Goal: Transaction & Acquisition: Purchase product/service

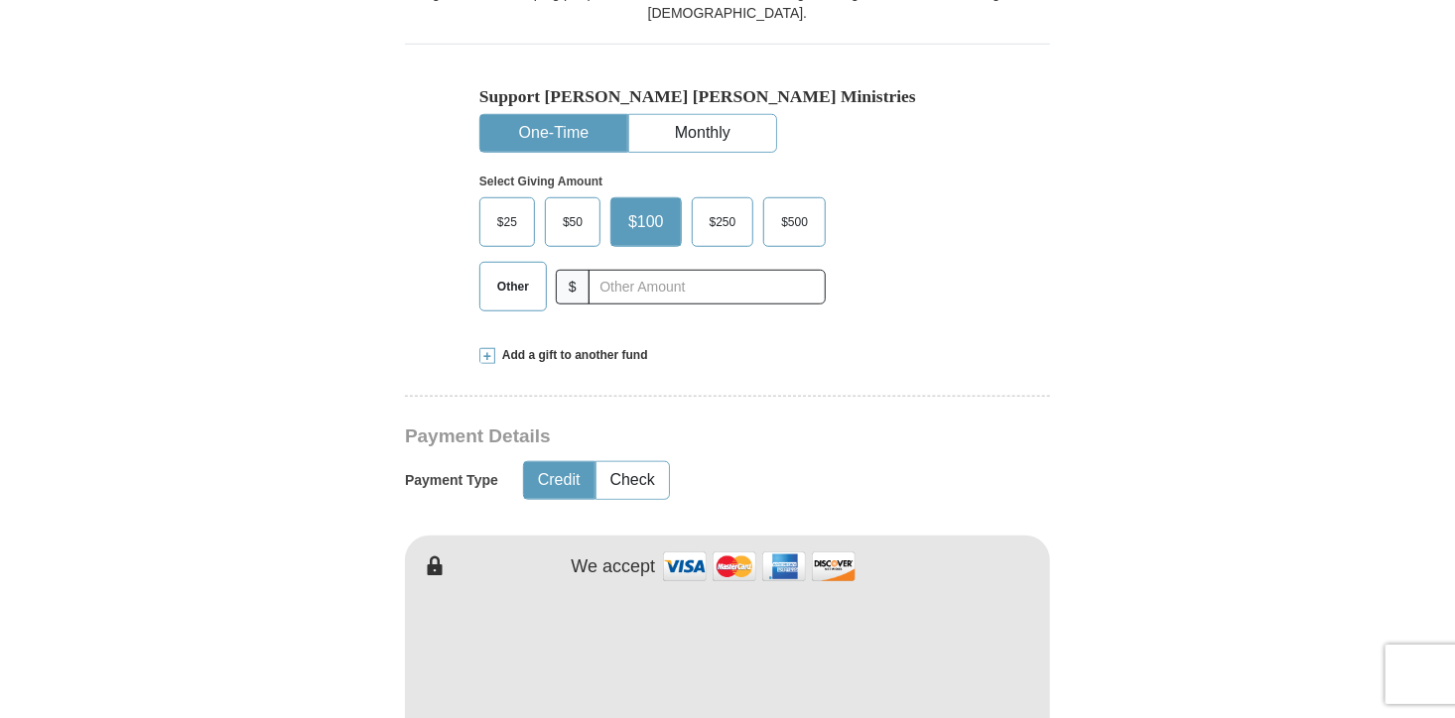
scroll to position [695, 0]
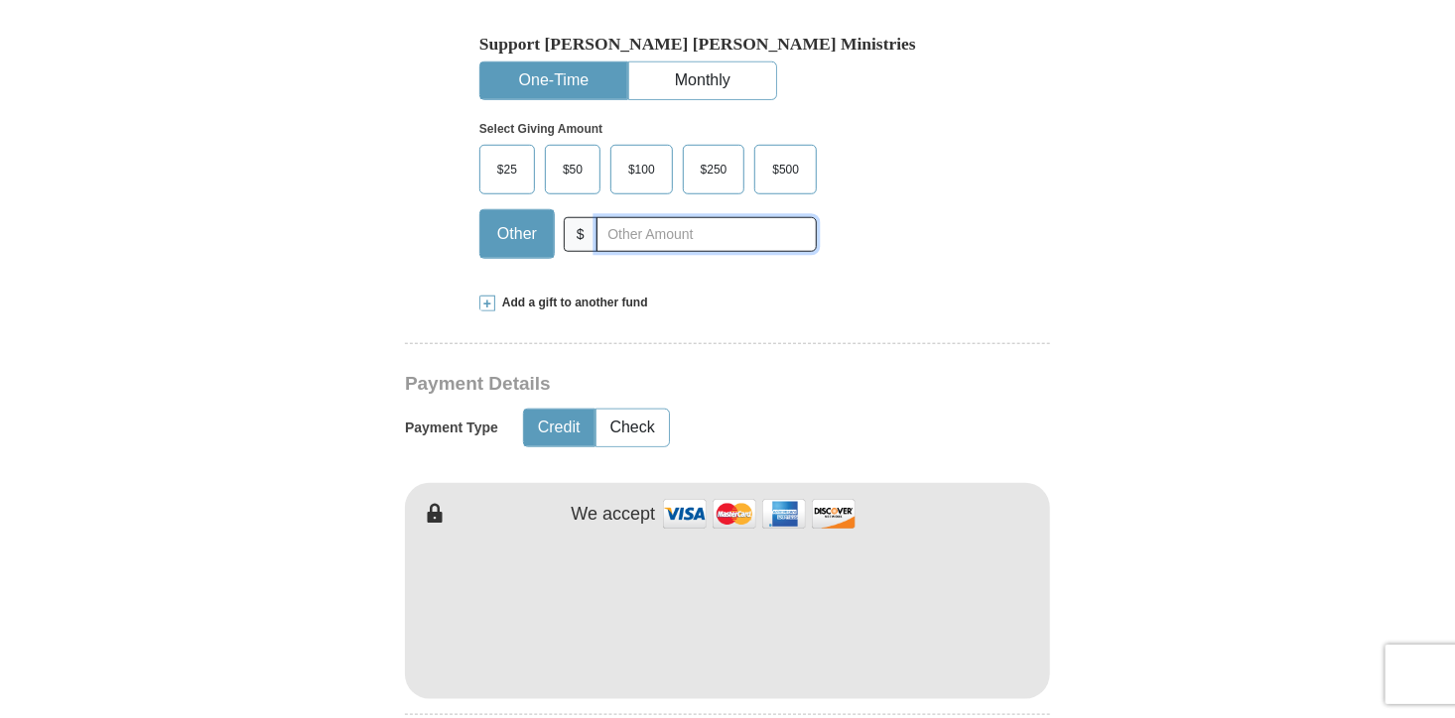
click at [746, 217] on input "text" at bounding box center [706, 234] width 220 height 35
type input "7.00"
type input "[PERSON_NAME]"
type input "[EMAIL_ADDRESS][DOMAIN_NAME]"
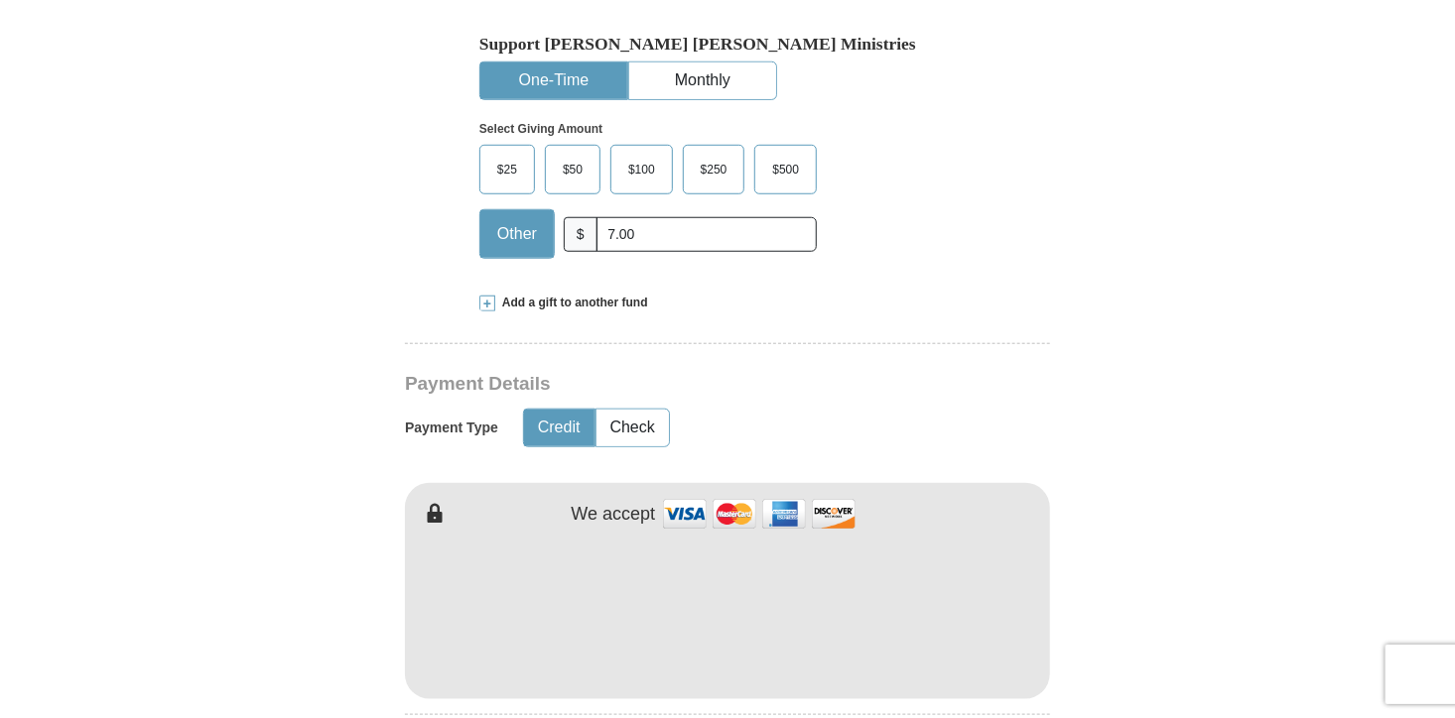
type input "[STREET_ADDRESS]"
type input "STREETSBORO"
select select "OH"
type input "44241"
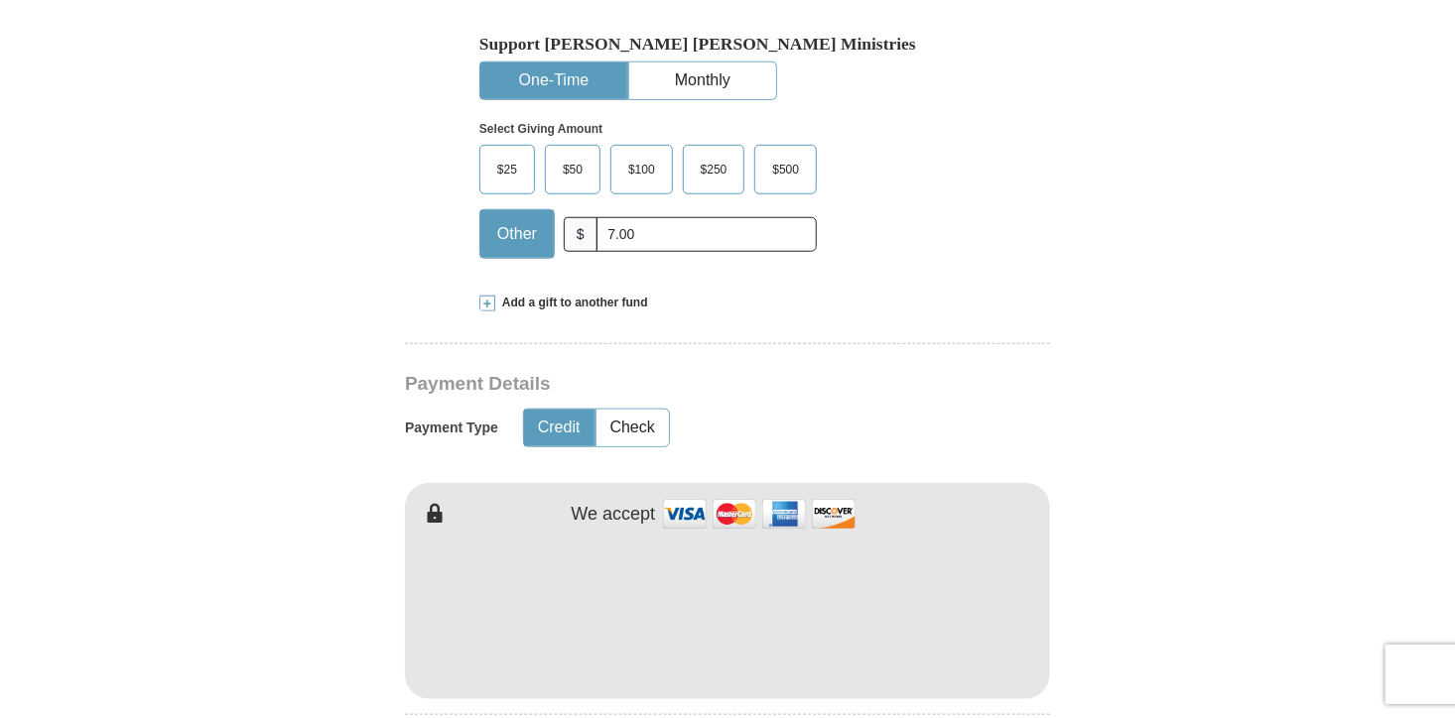
type input "2162554347"
type input "7"
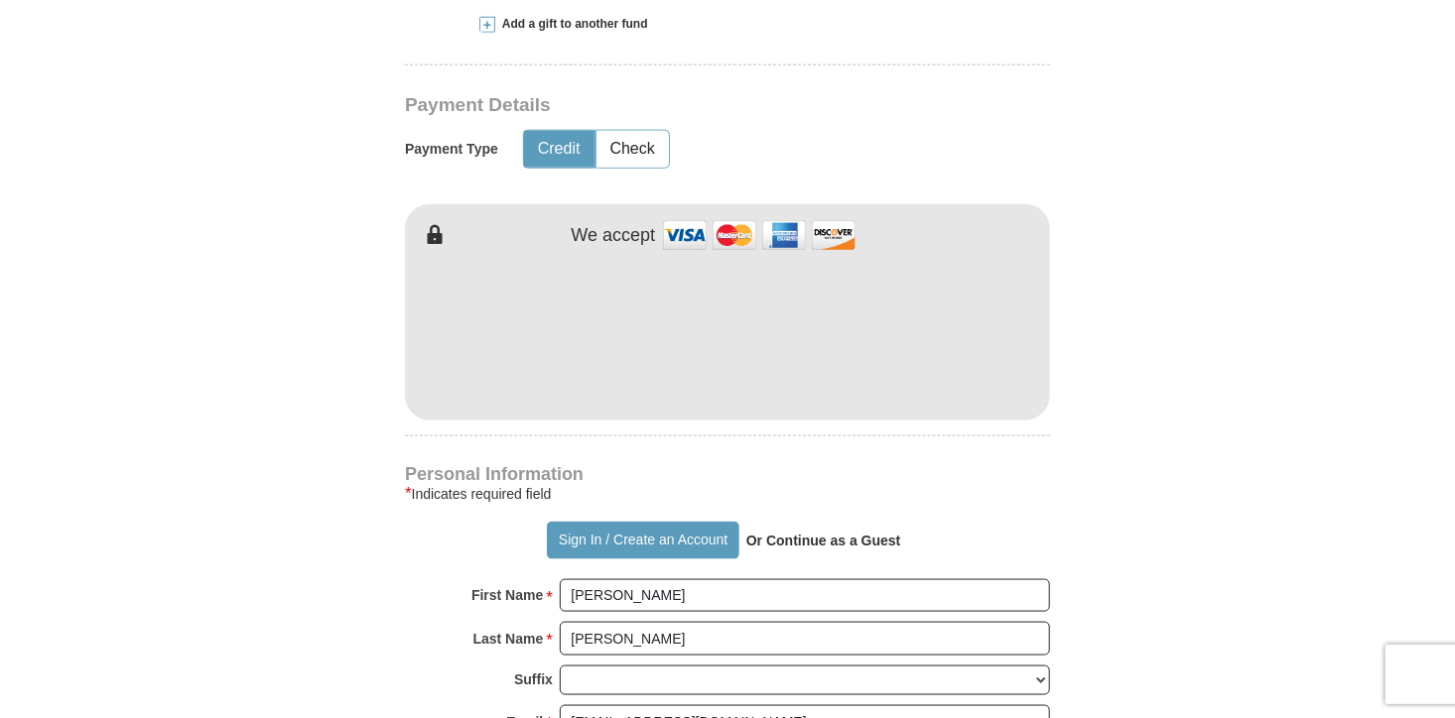
scroll to position [992, 0]
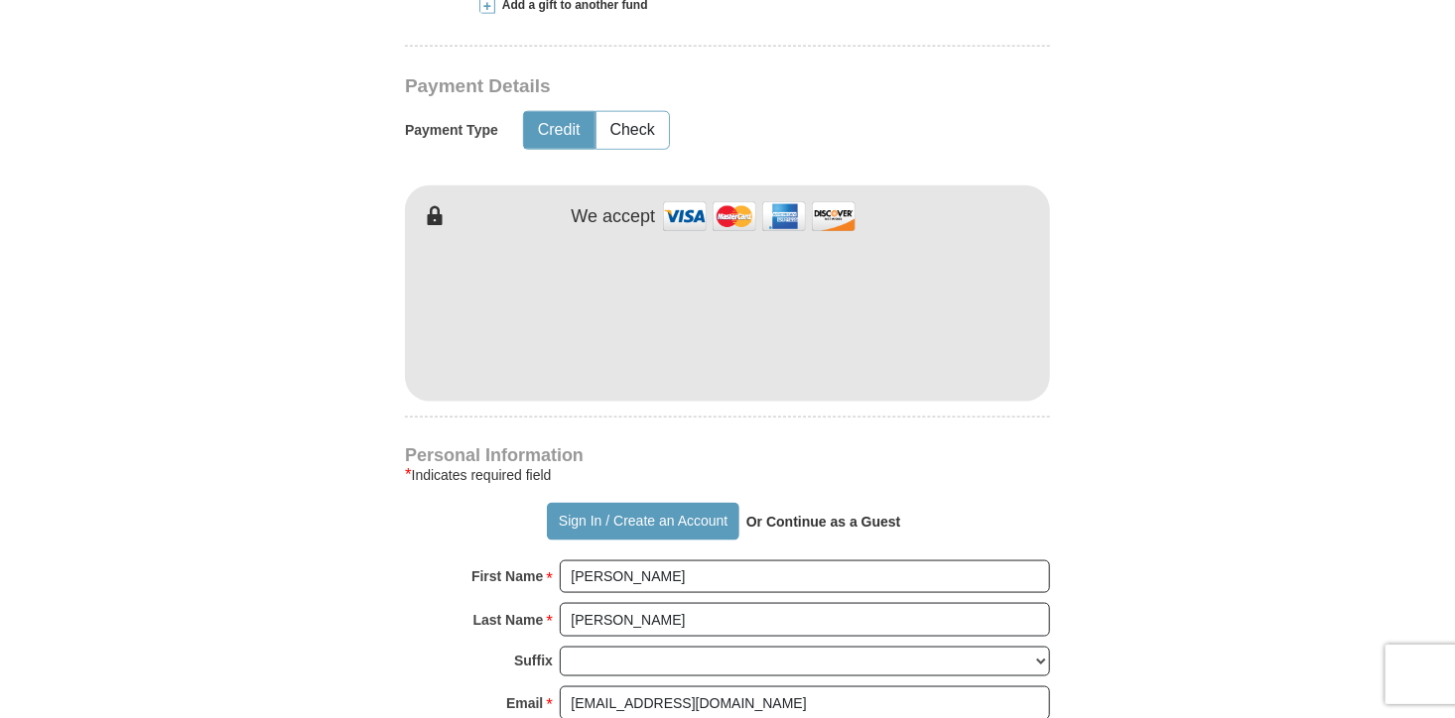
type input "8.00"
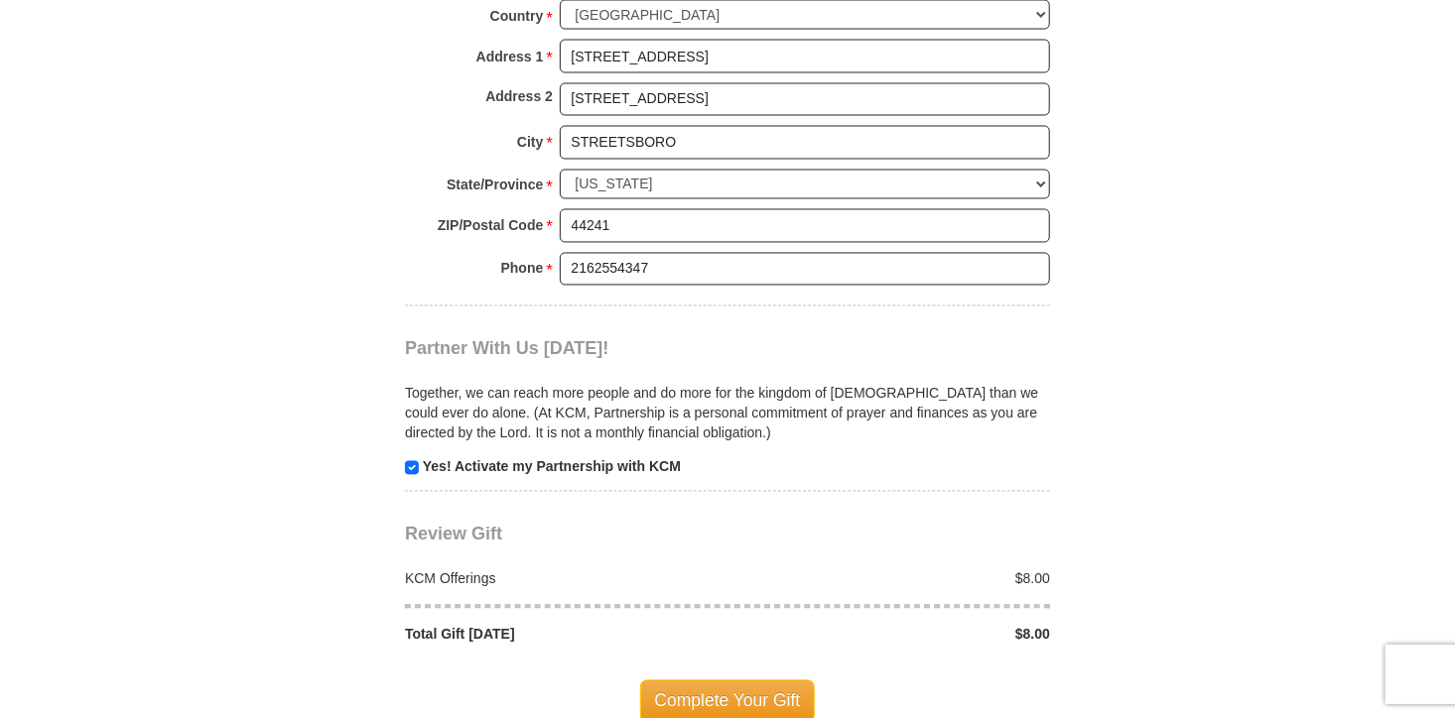
scroll to position [1786, 0]
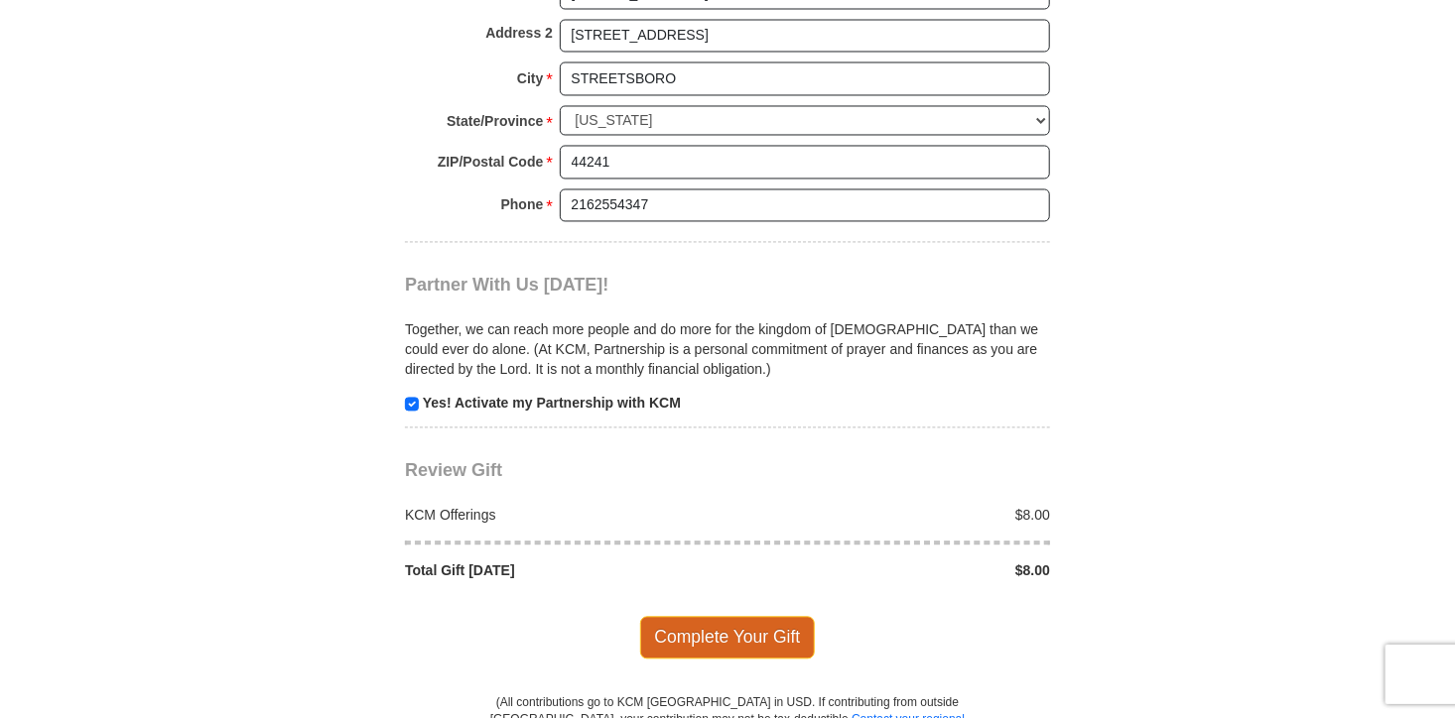
click at [762, 617] on span "Complete Your Gift" at bounding box center [728, 638] width 176 height 42
